Goal: Information Seeking & Learning: Find specific fact

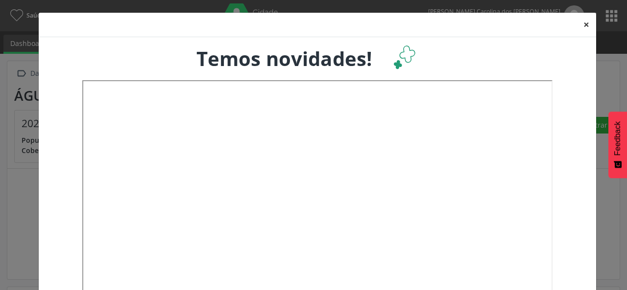
click at [583, 23] on button "×" at bounding box center [586, 25] width 20 height 24
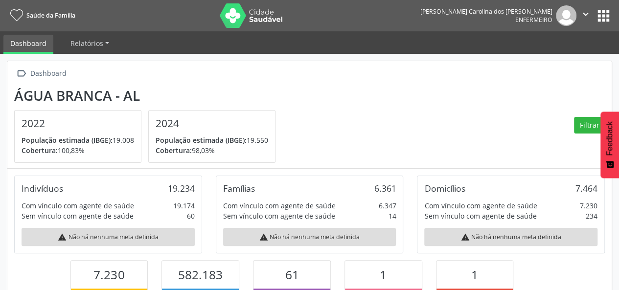
click at [605, 15] on button "apps" at bounding box center [603, 15] width 17 height 17
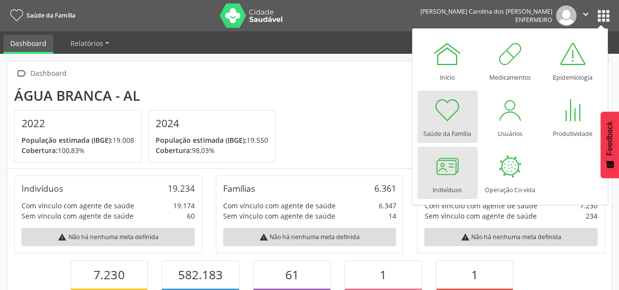
click at [456, 181] on div at bounding box center [447, 166] width 29 height 29
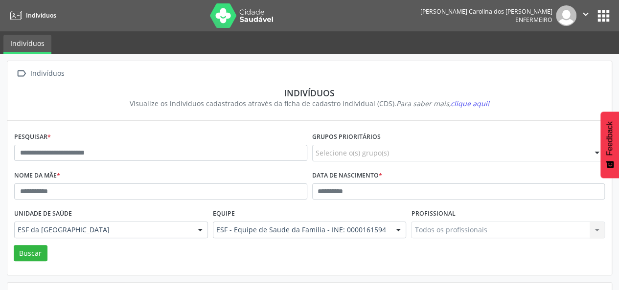
drag, startPoint x: 264, startPoint y: 143, endPoint x: 269, endPoint y: 136, distance: 9.2
click at [269, 136] on div "Pesquisar *" at bounding box center [161, 149] width 298 height 39
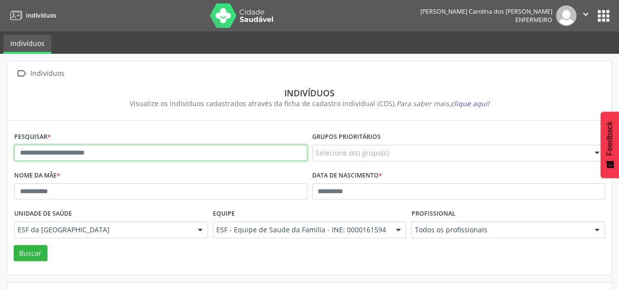
click at [256, 152] on input "text" at bounding box center [160, 153] width 293 height 17
click at [14, 245] on button "Buscar" at bounding box center [31, 253] width 34 height 17
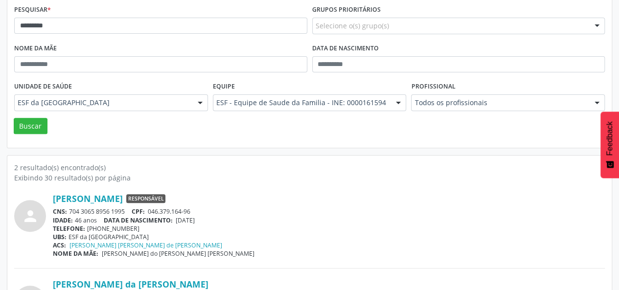
scroll to position [126, 0]
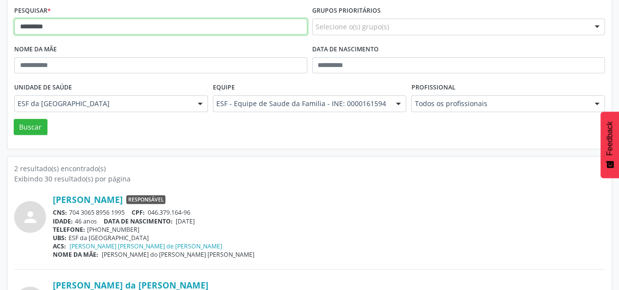
drag, startPoint x: 33, startPoint y: 23, endPoint x: 1, endPoint y: 28, distance: 32.1
click at [1, 28] on div " Indivíduos Indivíduos Visualize os indivíduos cadastrados através da ficha de…" at bounding box center [309, 144] width 619 height 432
click at [14, 119] on button "Buscar" at bounding box center [31, 127] width 34 height 17
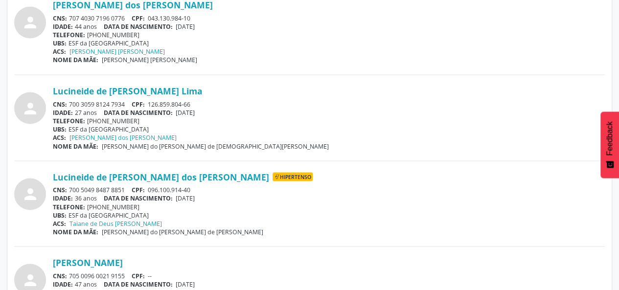
scroll to position [833, 0]
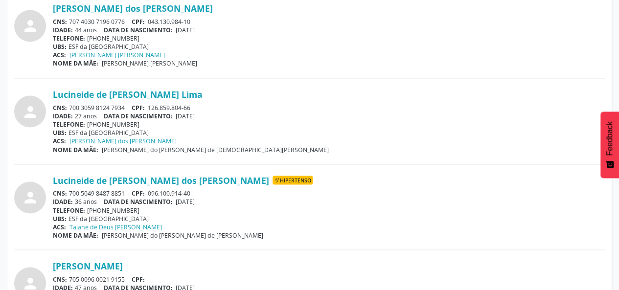
drag, startPoint x: 47, startPoint y: 84, endPoint x: 214, endPoint y: 89, distance: 167.0
click at [214, 89] on div "person Edineide Malaquias da Silva CNS: 707 1093 0558 8620 CPF: 380.426.328-35 …" at bounding box center [309, 73] width 591 height 1191
copy div "Lucineide de Jesus Cavalcante Lima"
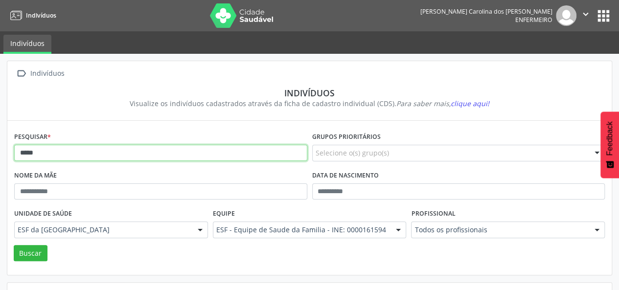
click at [163, 148] on input "*****" at bounding box center [160, 153] width 293 height 17
type input "**********"
click at [14, 245] on button "Buscar" at bounding box center [31, 253] width 34 height 17
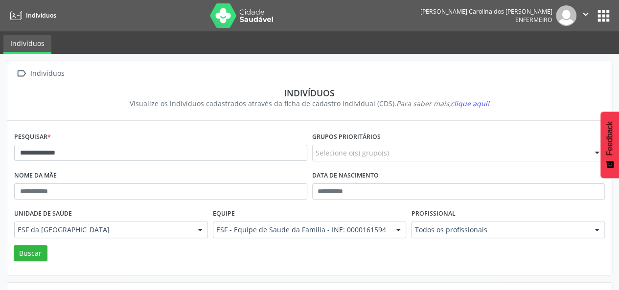
scroll to position [108, 0]
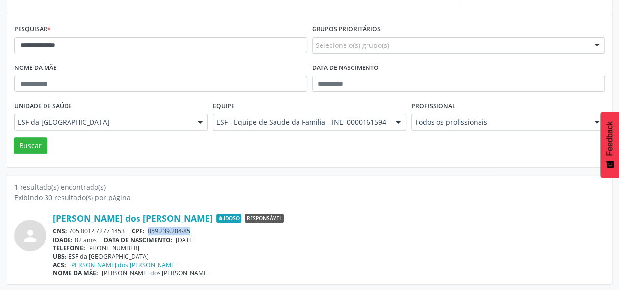
drag, startPoint x: 149, startPoint y: 230, endPoint x: 212, endPoint y: 230, distance: 62.7
click at [212, 230] on div "CNS: 705 0012 7277 1453 CPF: 059.239.284-85" at bounding box center [329, 231] width 552 height 8
copy span "059.239.284-85"
